Goal: Task Accomplishment & Management: Manage account settings

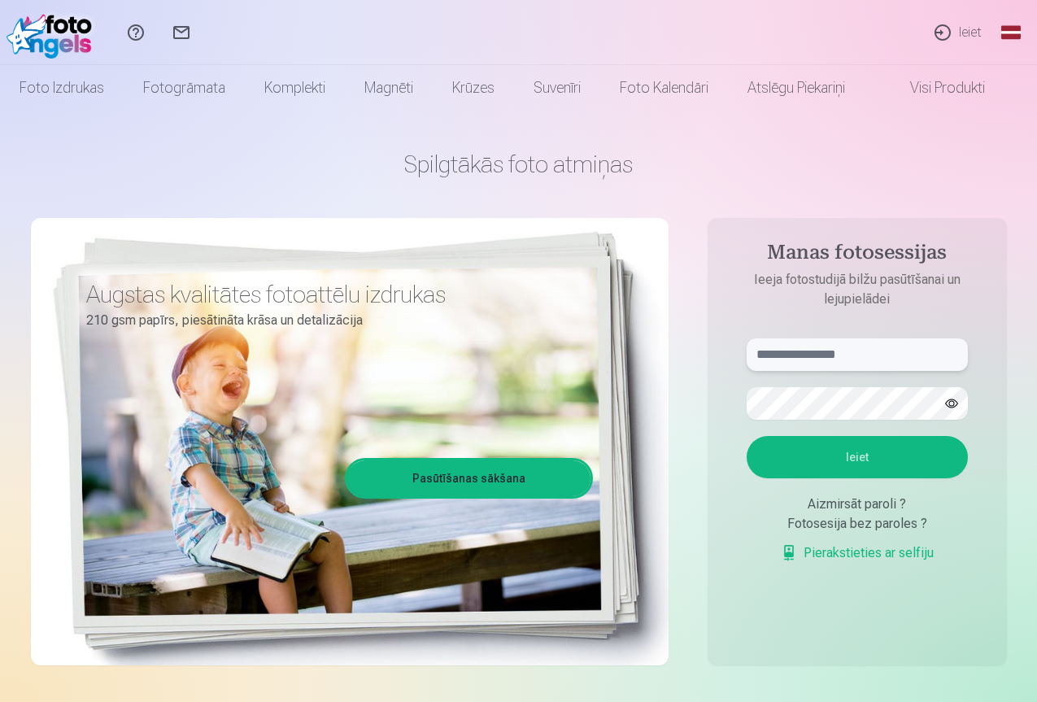
click at [806, 357] on input "text" at bounding box center [856, 354] width 221 height 33
type input "**********"
click at [854, 448] on button "Ieiet" at bounding box center [856, 457] width 221 height 42
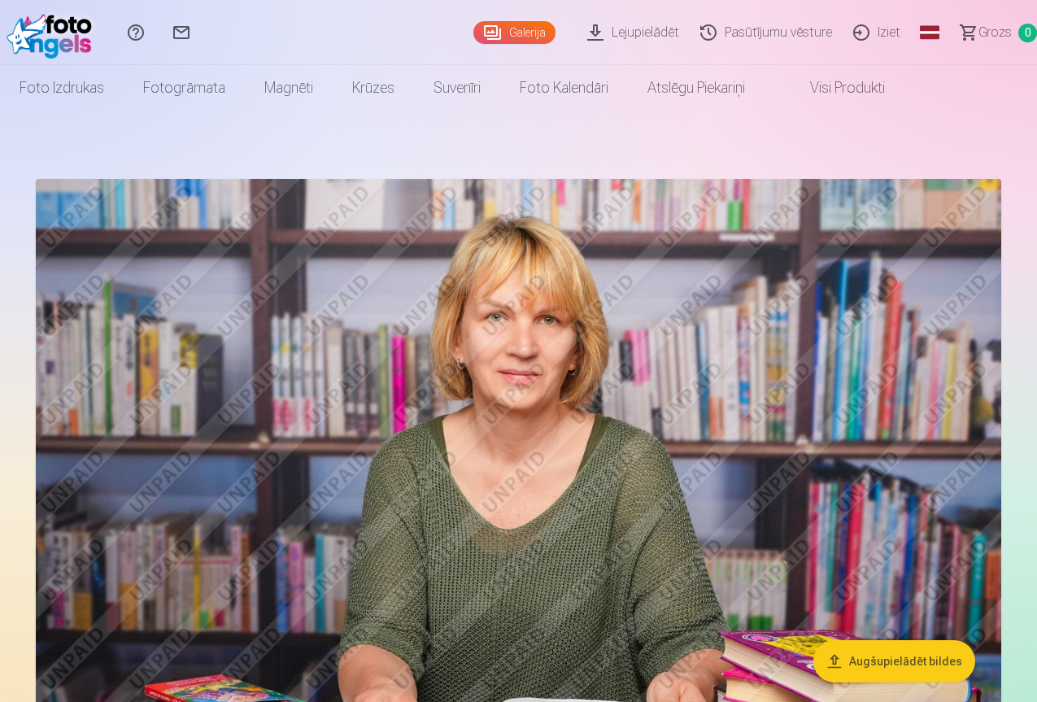
click at [904, 86] on link "Visi produkti" at bounding box center [834, 88] width 140 height 46
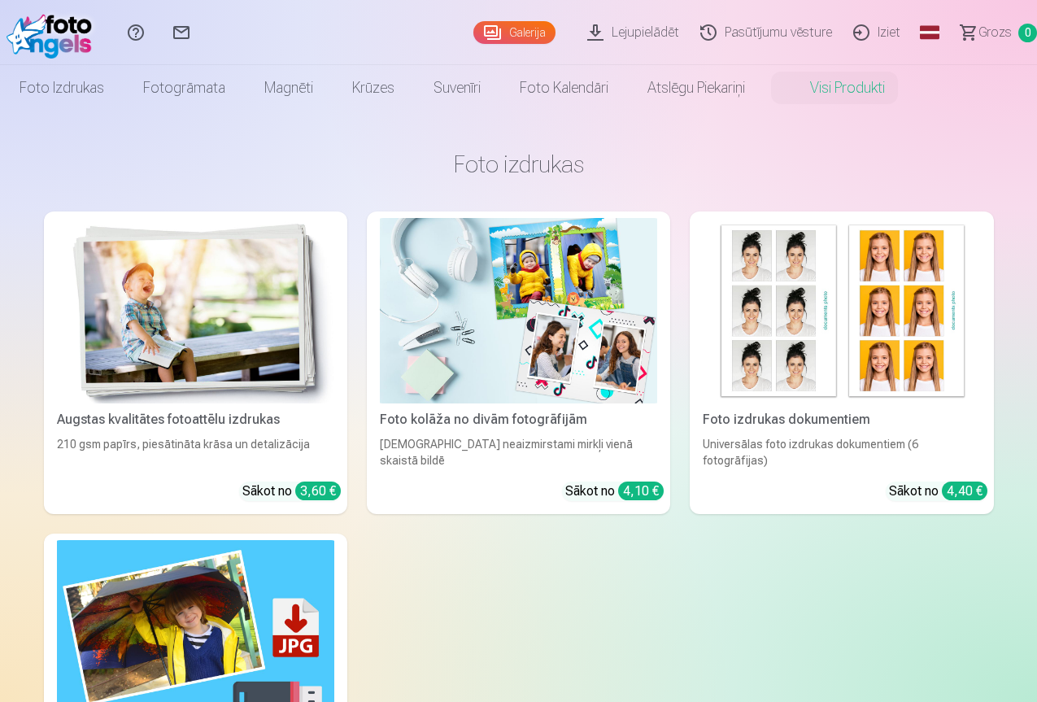
click at [475, 27] on link "Galerija" at bounding box center [514, 32] width 82 height 23
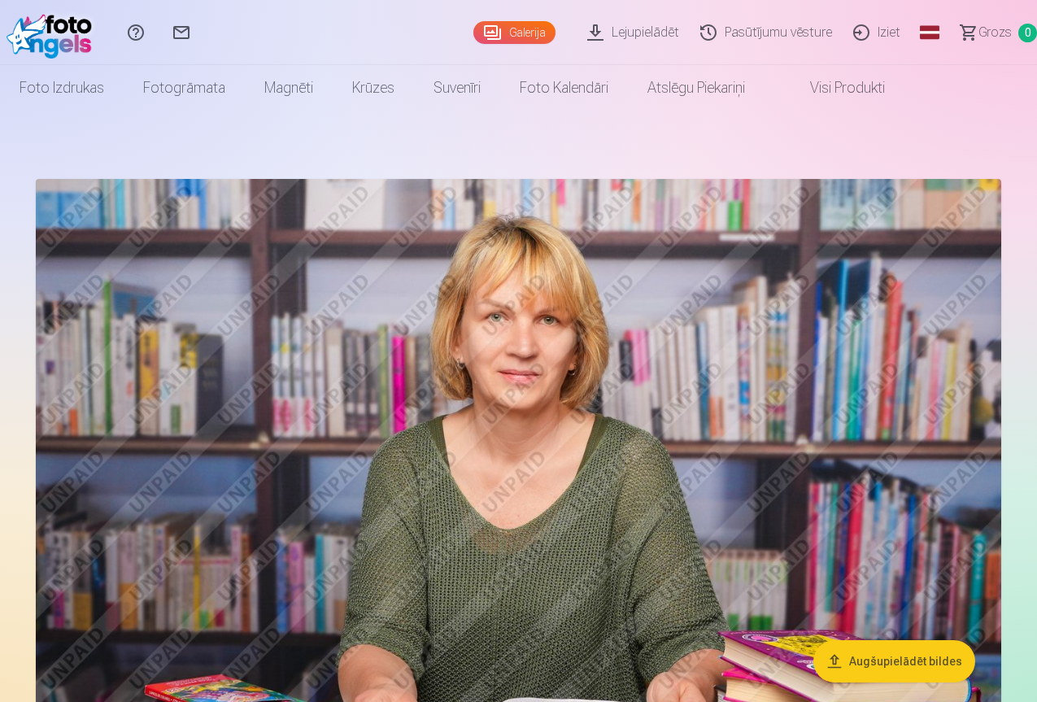
click at [904, 84] on link "Visi produkti" at bounding box center [834, 88] width 140 height 46
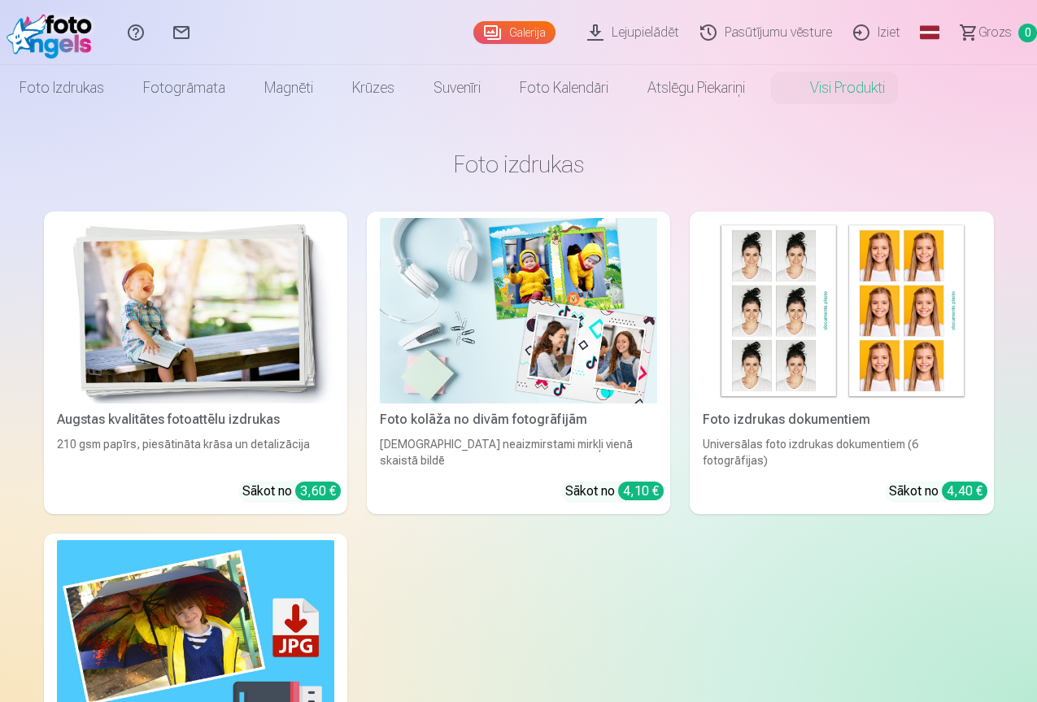
click at [59, 38] on img at bounding box center [53, 33] width 93 height 52
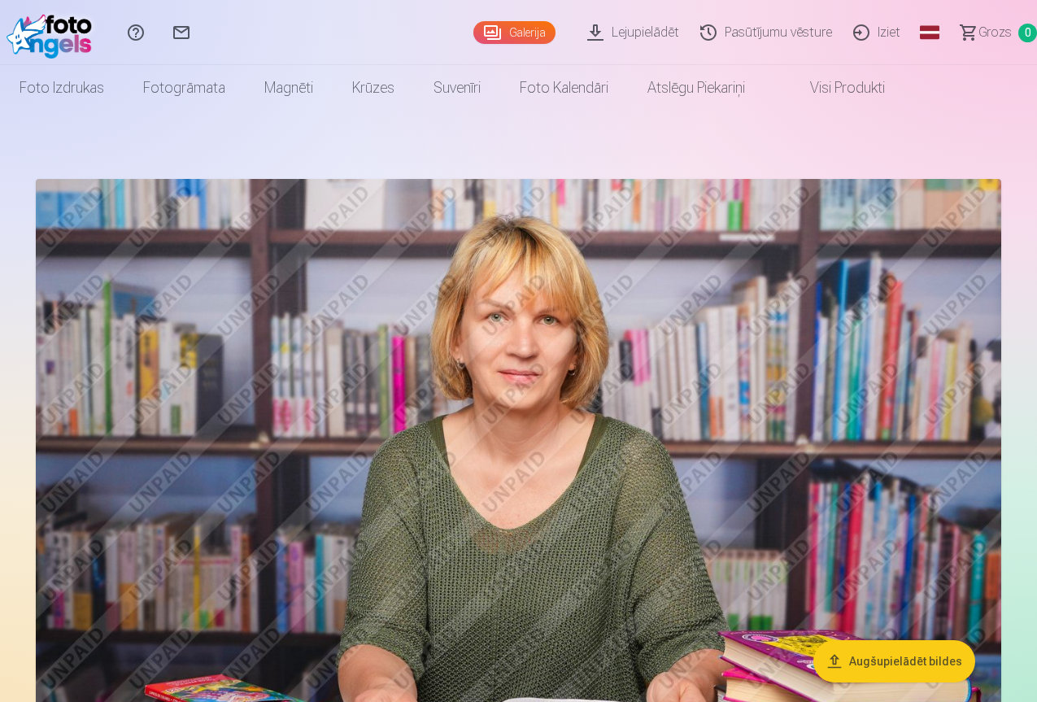
click at [598, 32] on link "Lejupielādēt" at bounding box center [635, 32] width 113 height 65
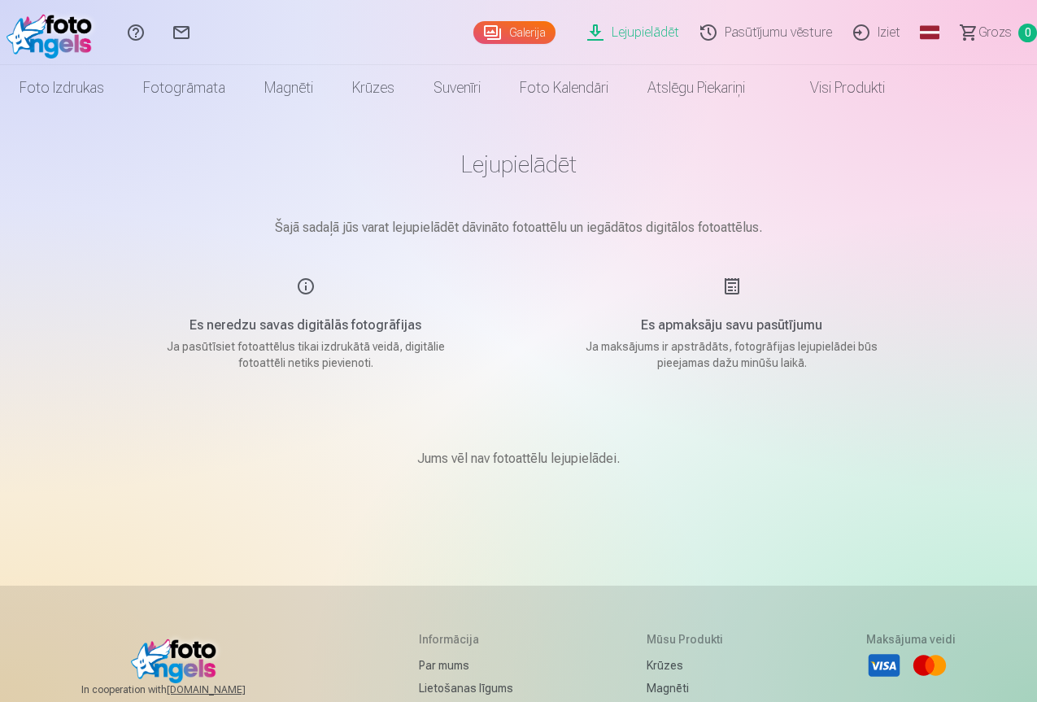
click at [744, 31] on link "Pasūtījumu vēsture" at bounding box center [768, 32] width 153 height 65
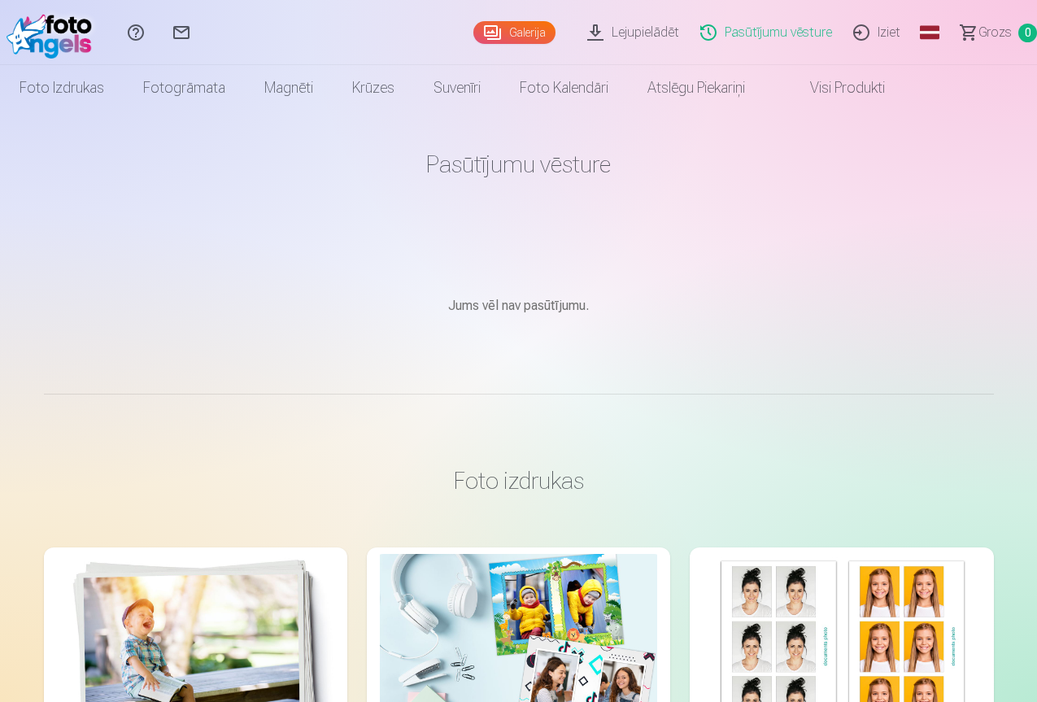
click at [473, 33] on link "Galerija" at bounding box center [514, 32] width 82 height 23
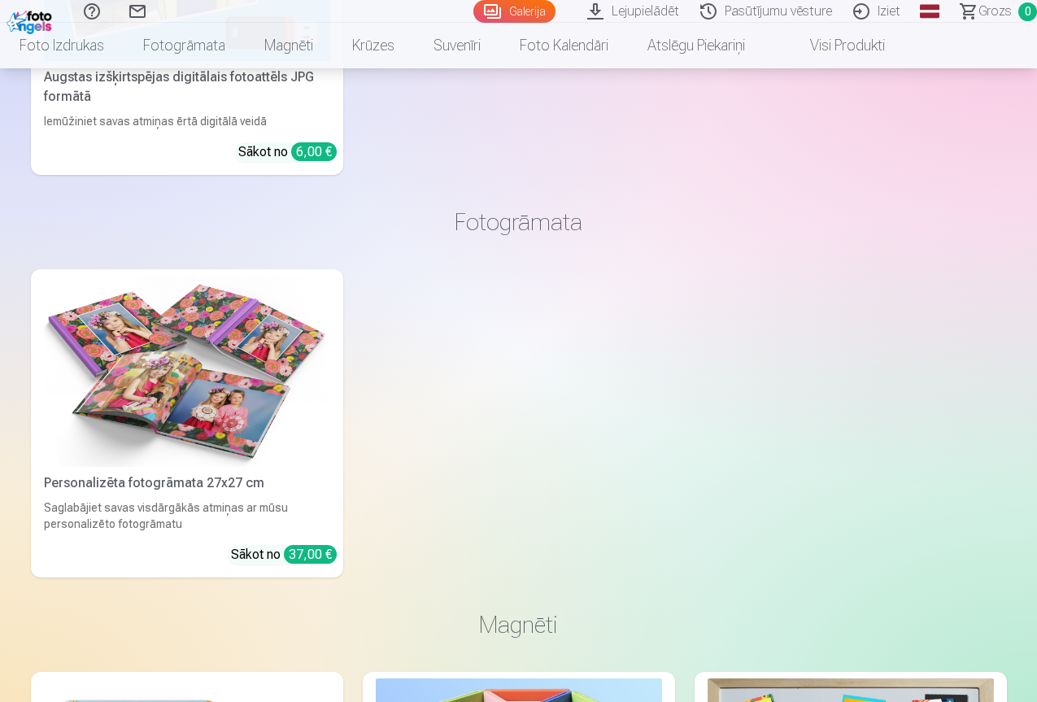
scroll to position [3252, 0]
